Goal: Task Accomplishment & Management: Manage account settings

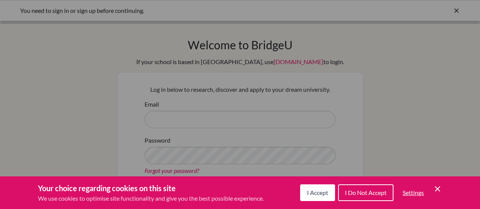
scroll to position [105, 0]
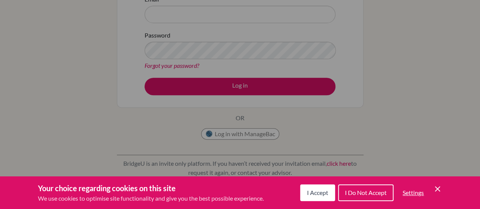
click at [367, 190] on span "I Do Not Accept" at bounding box center [366, 192] width 42 height 7
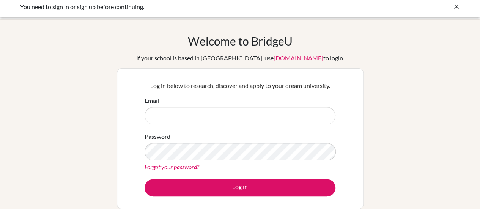
scroll to position [0, 0]
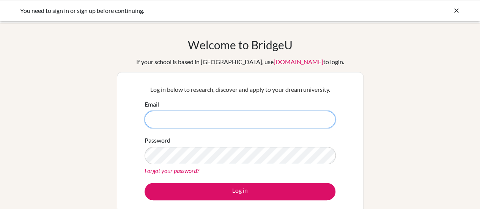
click at [195, 123] on input "Email" at bounding box center [240, 119] width 191 height 17
type input "[EMAIL_ADDRESS][DOMAIN_NAME]"
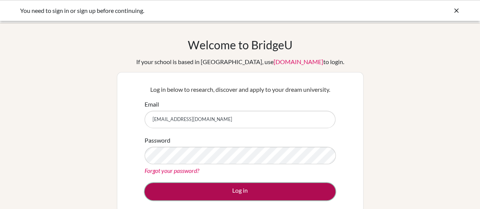
click at [277, 198] on button "Log in" at bounding box center [240, 191] width 191 height 17
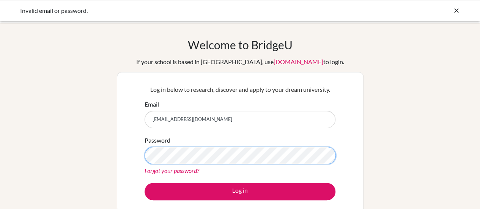
click at [145, 183] on button "Log in" at bounding box center [240, 191] width 191 height 17
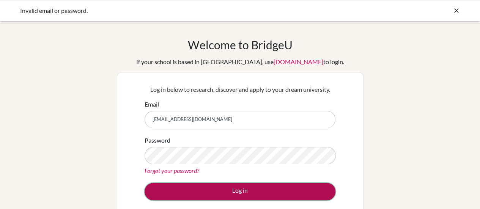
click at [290, 186] on button "Log in" at bounding box center [240, 191] width 191 height 17
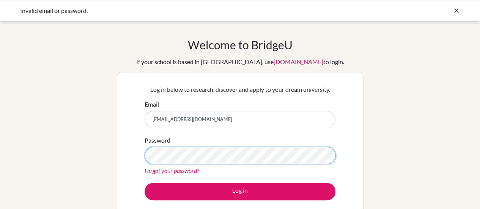
click at [145, 183] on button "Log in" at bounding box center [240, 191] width 191 height 17
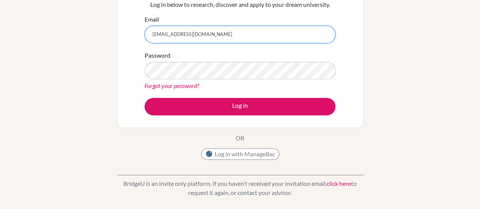
scroll to position [88, 0]
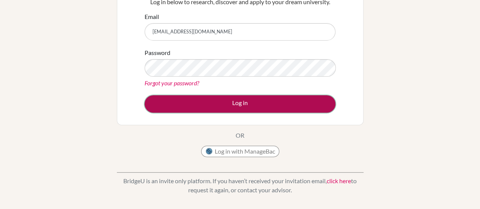
click at [230, 108] on button "Log in" at bounding box center [240, 103] width 191 height 17
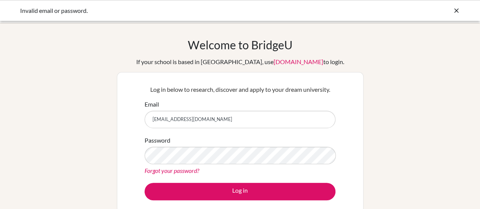
click at [454, 9] on icon at bounding box center [457, 11] width 8 height 8
